Goal: Transaction & Acquisition: Purchase product/service

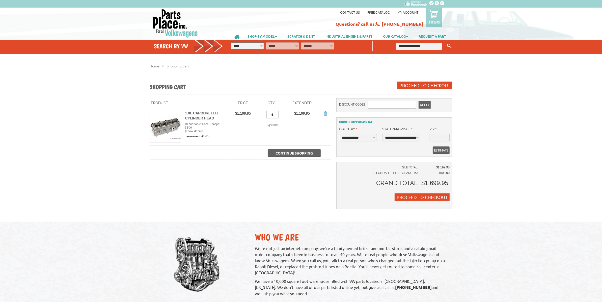
click at [587, 202] on div "VW Diesel Engine Parts Diesel Cylinder Heads and Parts Diesel Timing Belts, Ten…" at bounding box center [301, 270] width 602 height 541
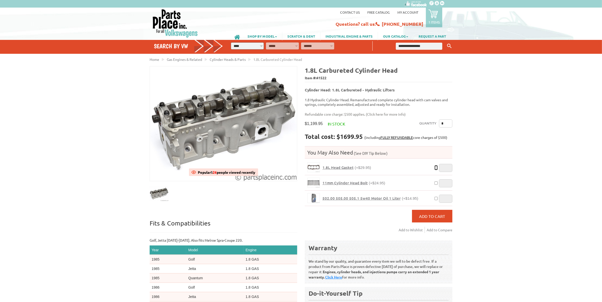
type input "*"
click at [442, 216] on button "Add to Cart" at bounding box center [432, 216] width 40 height 13
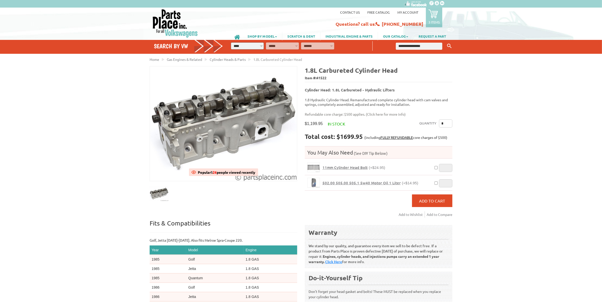
click at [433, 164] on div "*" at bounding box center [441, 167] width 21 height 10
click at [438, 164] on div "*" at bounding box center [441, 167] width 21 height 10
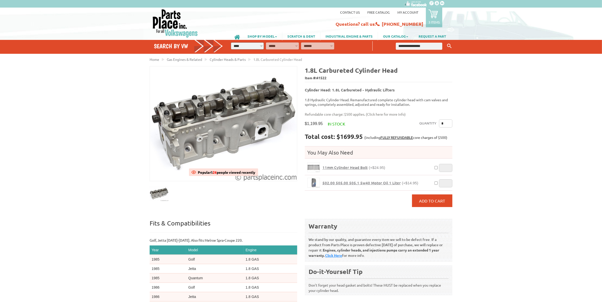
click at [546, 179] on div "VW Diesel Engine Parts Diesel Cylinder Heads and Parts Diesel Timing Belts, Ten…" at bounding box center [301, 203] width 602 height 407
drag, startPoint x: 356, startPoint y: 148, endPoint x: 307, endPoint y: 149, distance: 49.0
click at [307, 149] on h4 "You May Also Need" at bounding box center [379, 152] width 148 height 7
copy h4 "You May Also Need"
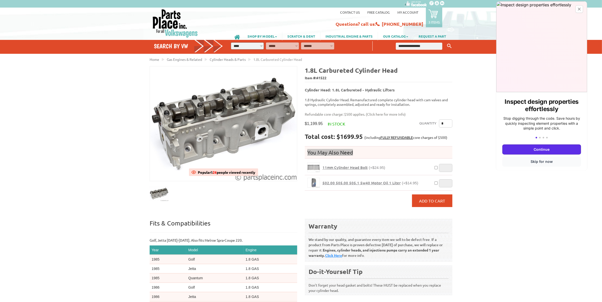
click at [545, 159] on button "Skip for now" at bounding box center [541, 161] width 79 height 10
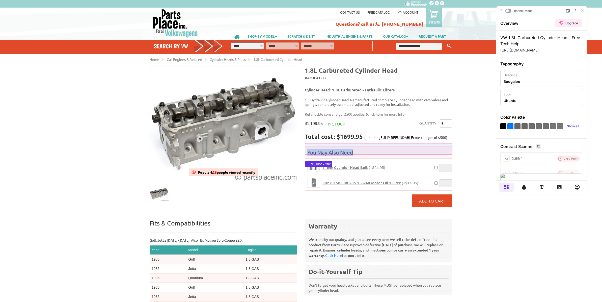
click at [441, 153] on div "You May Also Need" at bounding box center [379, 152] width 148 height 12
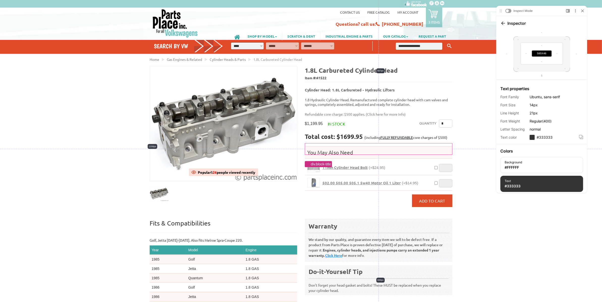
scroll to position [32, 0]
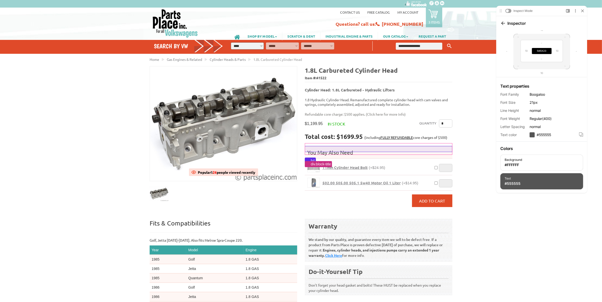
click at [333, 149] on h4 "You May Also Need" at bounding box center [379, 152] width 148 height 7
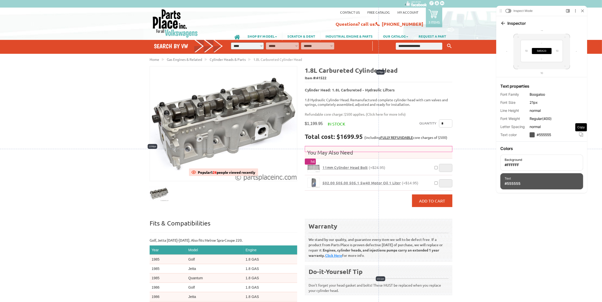
click at [581, 134] on icon at bounding box center [581, 134] width 4 height 4
click at [336, 165] on span "11mm Cylinder Head Bolt" at bounding box center [345, 167] width 45 height 5
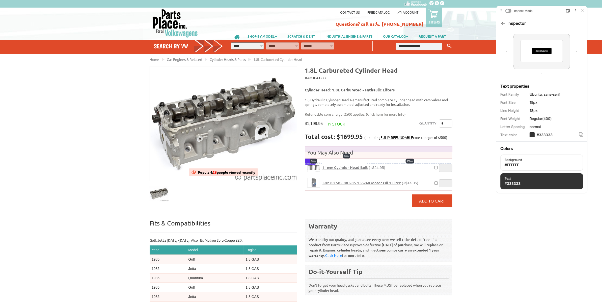
click at [335, 149] on h4 "You May Also Need" at bounding box center [379, 152] width 148 height 7
click at [449, 151] on h4 "You May Also Need" at bounding box center [379, 152] width 148 height 7
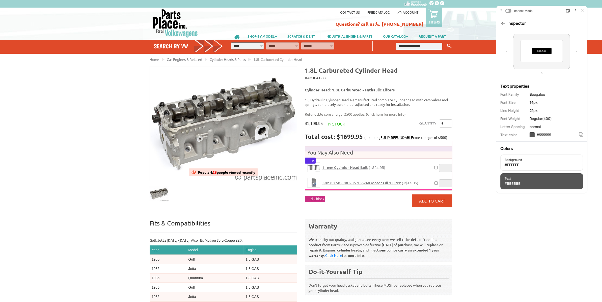
click at [318, 149] on h4 "You May Also Need" at bounding box center [379, 152] width 148 height 7
click at [333, 149] on h4 "You May Also Need" at bounding box center [379, 152] width 148 height 7
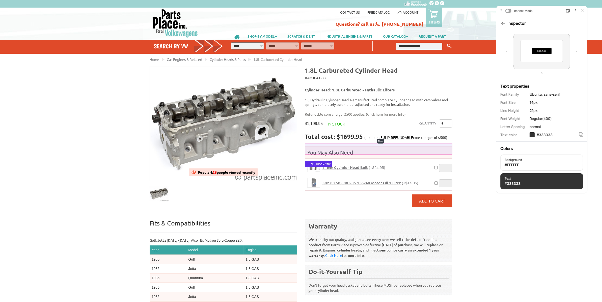
click at [337, 154] on div "You May Also Need" at bounding box center [379, 152] width 148 height 12
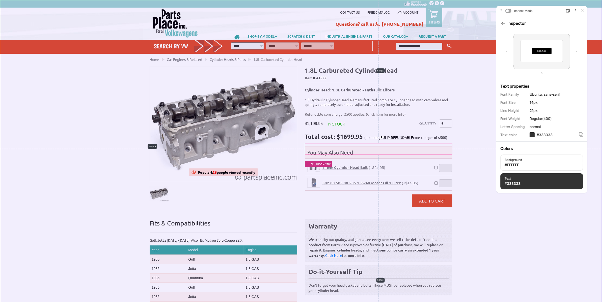
click at [470, 115] on div "VW Diesel Engine Parts Diesel Cylinder Heads and Parts Diesel Timing Belts, Ten…" at bounding box center [301, 203] width 602 height 407
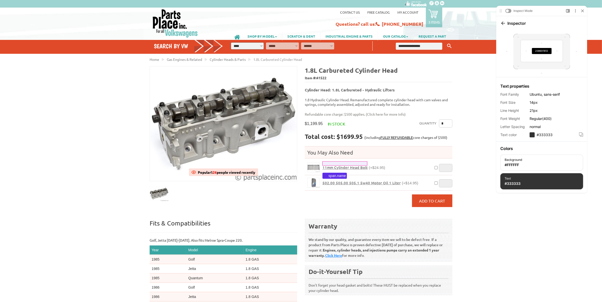
click at [348, 165] on span "11mm Cylinder Head Bolt" at bounding box center [345, 167] width 45 height 5
click at [582, 12] on icon at bounding box center [582, 11] width 2 height 2
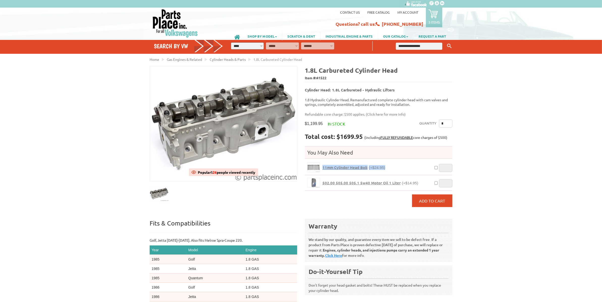
drag, startPoint x: 395, startPoint y: 164, endPoint x: 323, endPoint y: 165, distance: 72.2
click at [323, 165] on div "11mm Cylinder Head Bolt (+$24.95)" at bounding box center [377, 167] width 109 height 10
copy link "11mm Cylinder Head Bolt (+$24.95)"
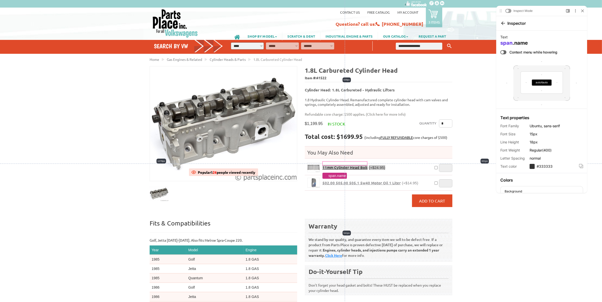
scroll to position [0, 0]
click at [362, 165] on span "11mm Cylinder Head Bolt" at bounding box center [345, 167] width 45 height 5
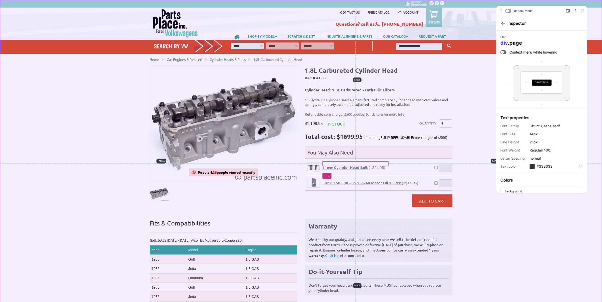
click at [480, 211] on div "VW Diesel Engine Parts Diesel Cylinder Heads and Parts Diesel Timing Belts, Ten…" at bounding box center [301, 203] width 602 height 407
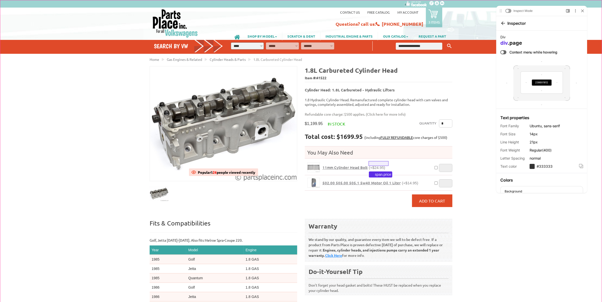
click at [379, 165] on span "(+$24.95)" at bounding box center [377, 167] width 16 height 4
click at [360, 165] on span "11mm Cylinder Head Bolt" at bounding box center [345, 167] width 45 height 5
click at [579, 165] on icon at bounding box center [580, 165] width 3 height 3
click at [365, 165] on span "11mm Cylinder Head Bolt" at bounding box center [345, 167] width 45 height 5
click at [323, 165] on link "11mm Cylinder Head Bolt (+$24.95)" at bounding box center [354, 167] width 63 height 5
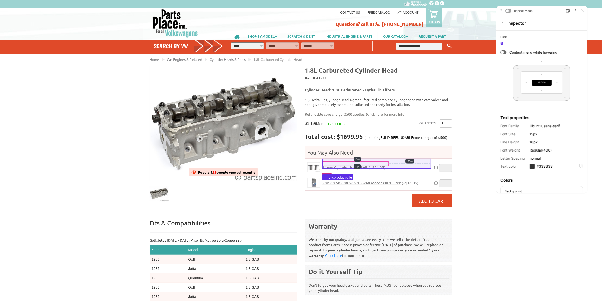
click at [371, 162] on div "11mm Cylinder Head Bolt (+$24.95)" at bounding box center [377, 167] width 109 height 10
click at [314, 164] on img at bounding box center [314, 167] width 12 height 9
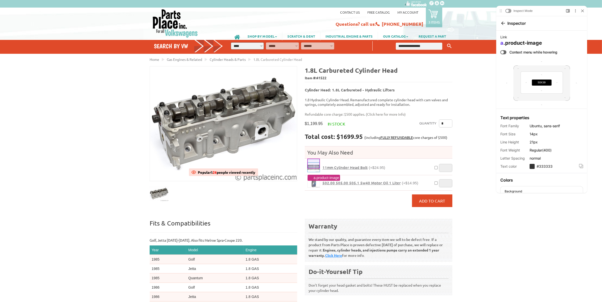
click at [312, 163] on img at bounding box center [314, 167] width 12 height 9
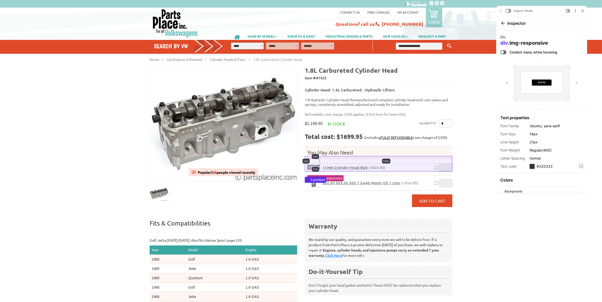
click at [305, 168] on li "11mm Cylinder Head Bolt (+$24.95) *" at bounding box center [379, 167] width 148 height 15
click at [364, 169] on li "11mm Cylinder Head Bolt (+$24.95) *" at bounding box center [379, 167] width 148 height 15
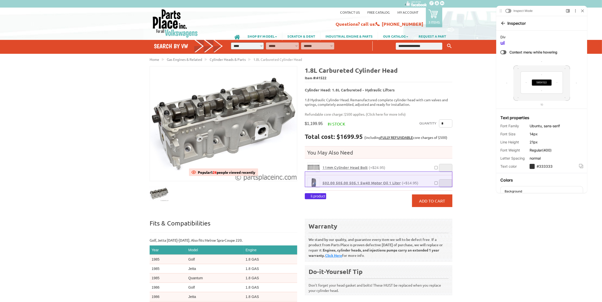
click at [307, 175] on li "502.00 505.00 505.1 5w40 Motor Oil 1 Liter (+$14.95) *" at bounding box center [379, 182] width 148 height 15
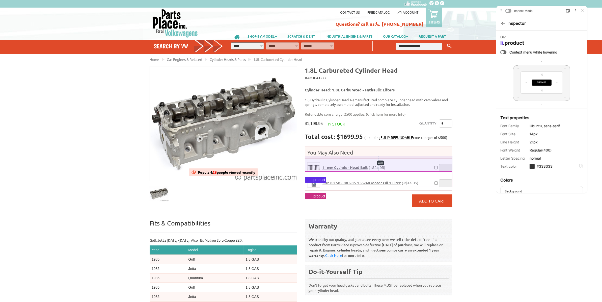
click at [335, 170] on li "11mm Cylinder Head Bolt (+$24.95) *" at bounding box center [379, 167] width 148 height 15
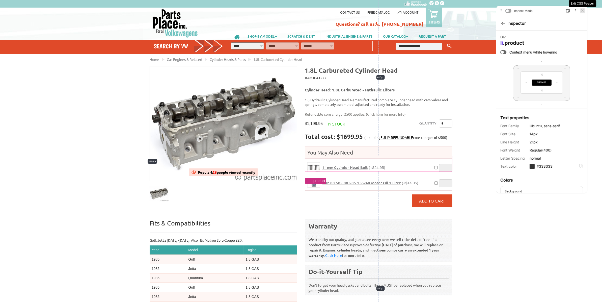
click at [582, 10] on icon at bounding box center [582, 10] width 3 height 3
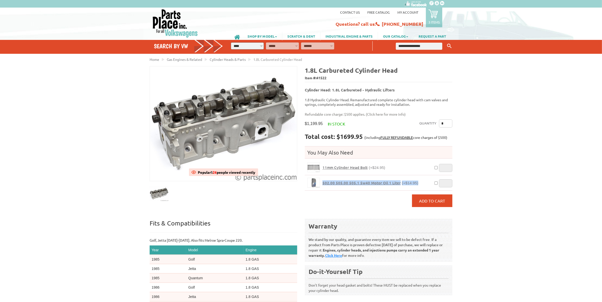
drag, startPoint x: 421, startPoint y: 181, endPoint x: 323, endPoint y: 180, distance: 98.2
click at [323, 180] on div "502.00 505.00 505.1 5w40 Motor Oil 1 Liter (+$14.95)" at bounding box center [377, 183] width 109 height 10
copy link "502.00 505.00 505.1 5w40 Motor Oil 1 Liter (+$14.95)"
click at [524, 208] on div "VW Diesel Engine Parts Diesel Cylinder Heads and Parts Diesel Timing Belts, Ten…" at bounding box center [301, 203] width 602 height 407
click at [513, 201] on div "VW Diesel Engine Parts Diesel Cylinder Heads and Parts Diesel Timing Belts, Ten…" at bounding box center [301, 203] width 602 height 407
